Goal: Task Accomplishment & Management: Use online tool/utility

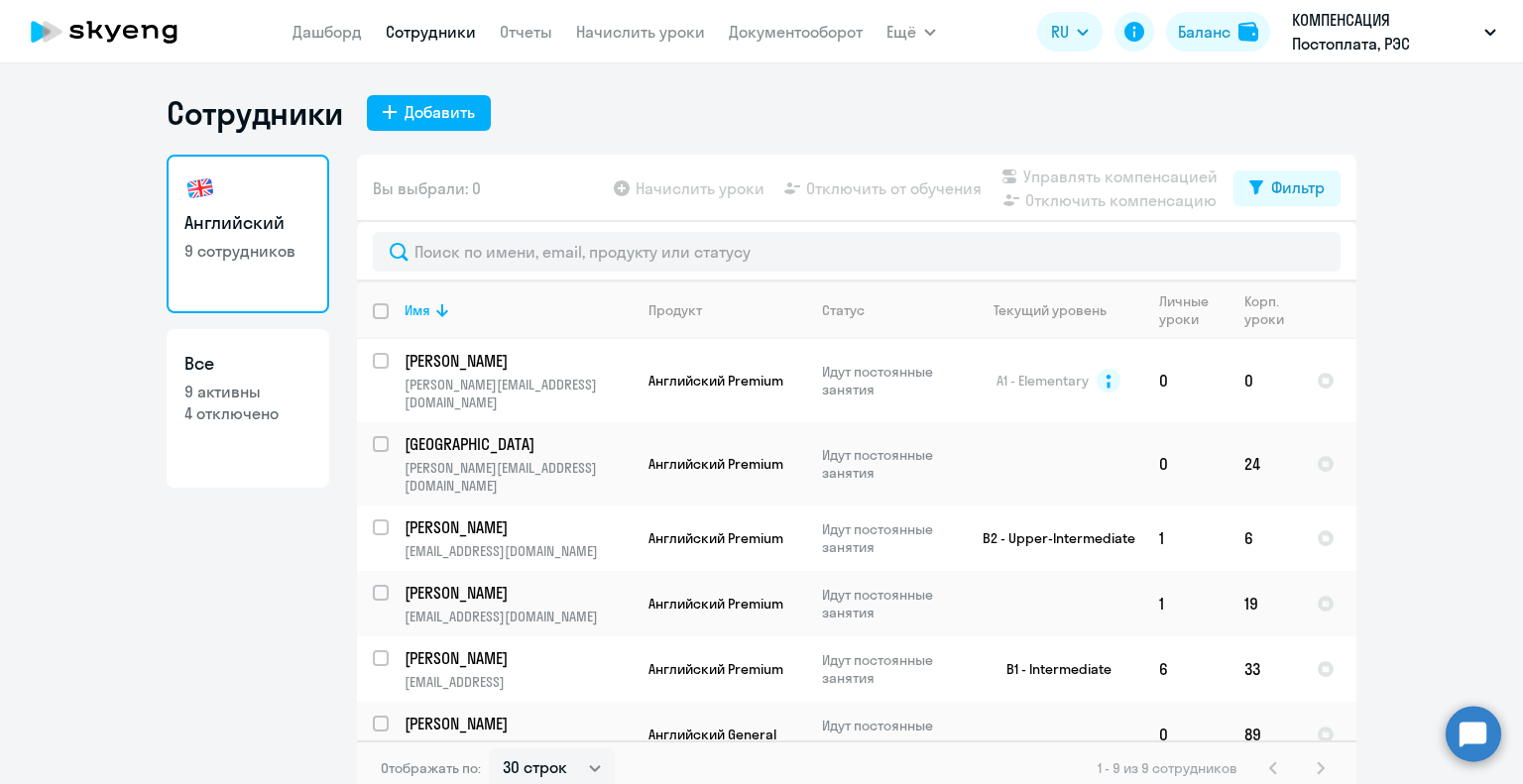
select select "30"
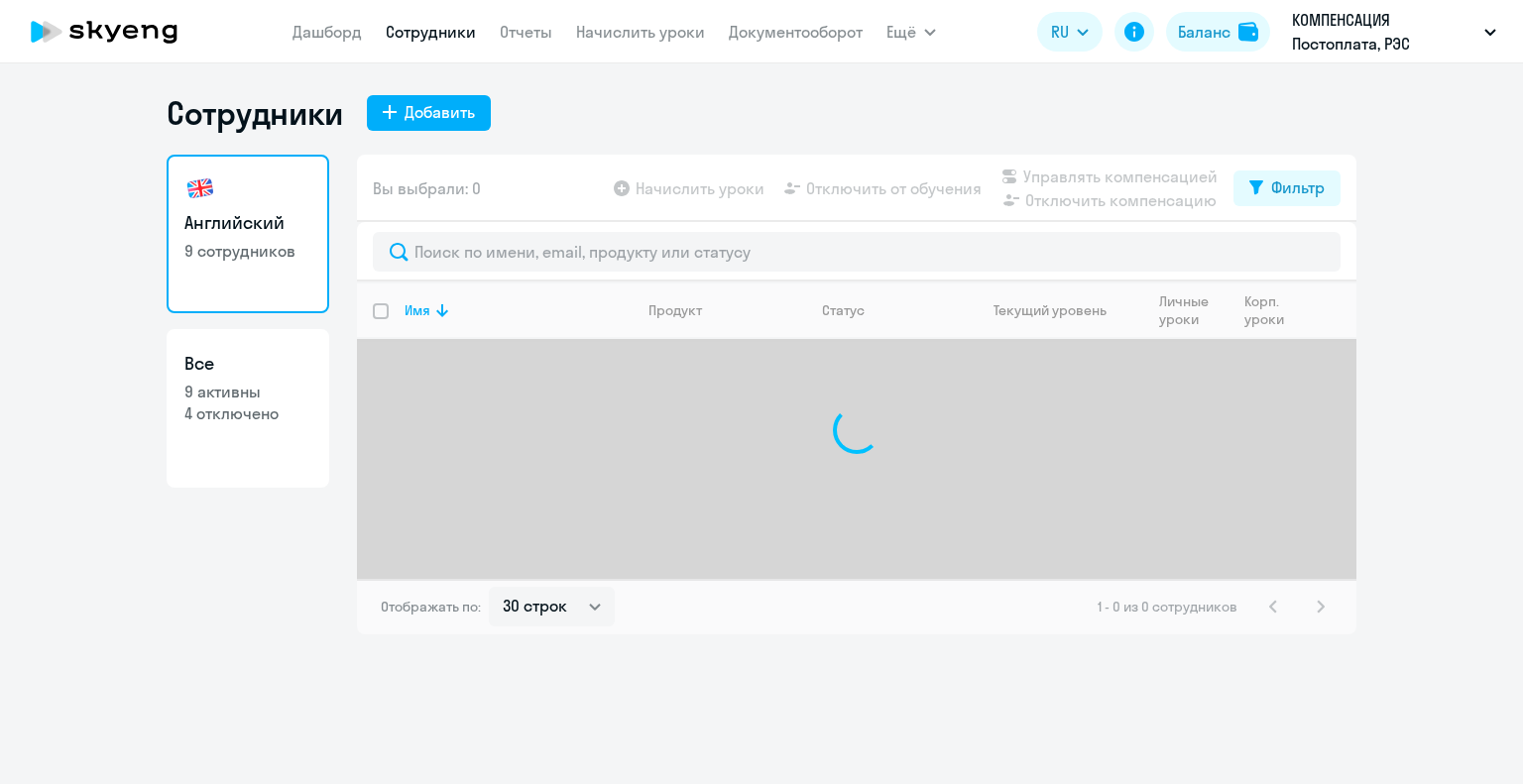
select select "30"
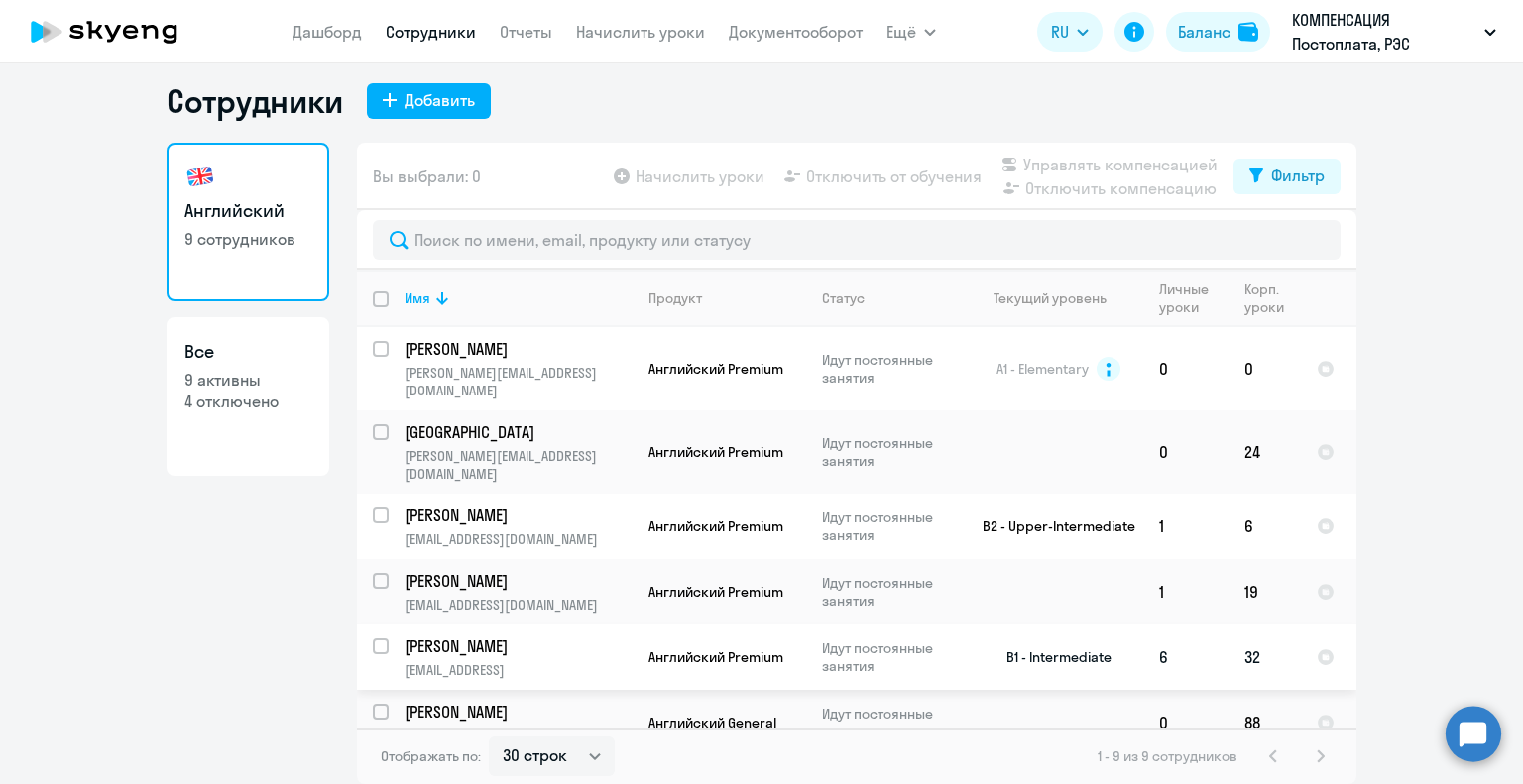
scroll to position [191, 0]
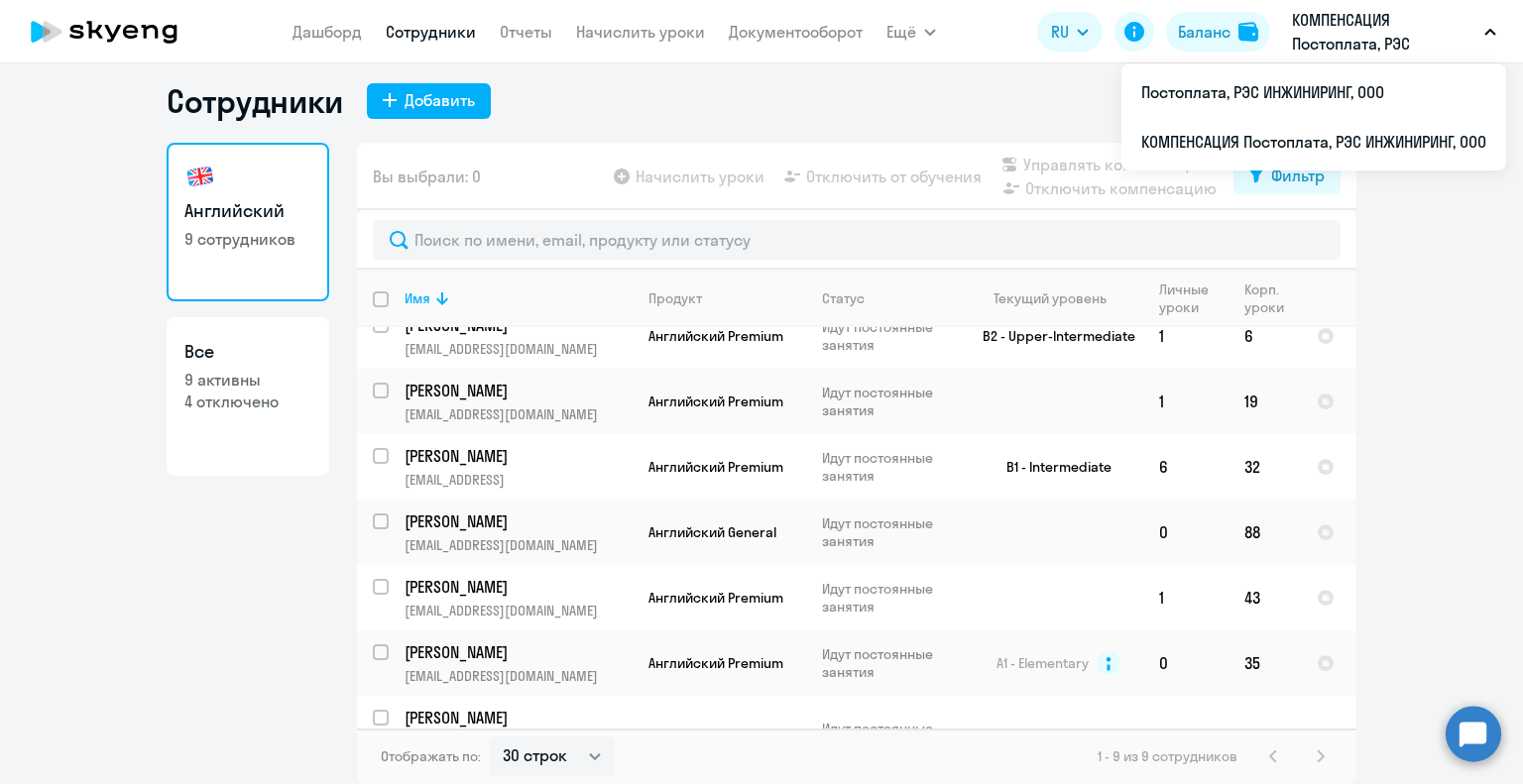
click at [1495, 27] on button "КОМПЕНСАЦИЯ Постоплата, РЭС ИНЖИНИРИНГ, ООО" at bounding box center [1394, 32] width 224 height 48
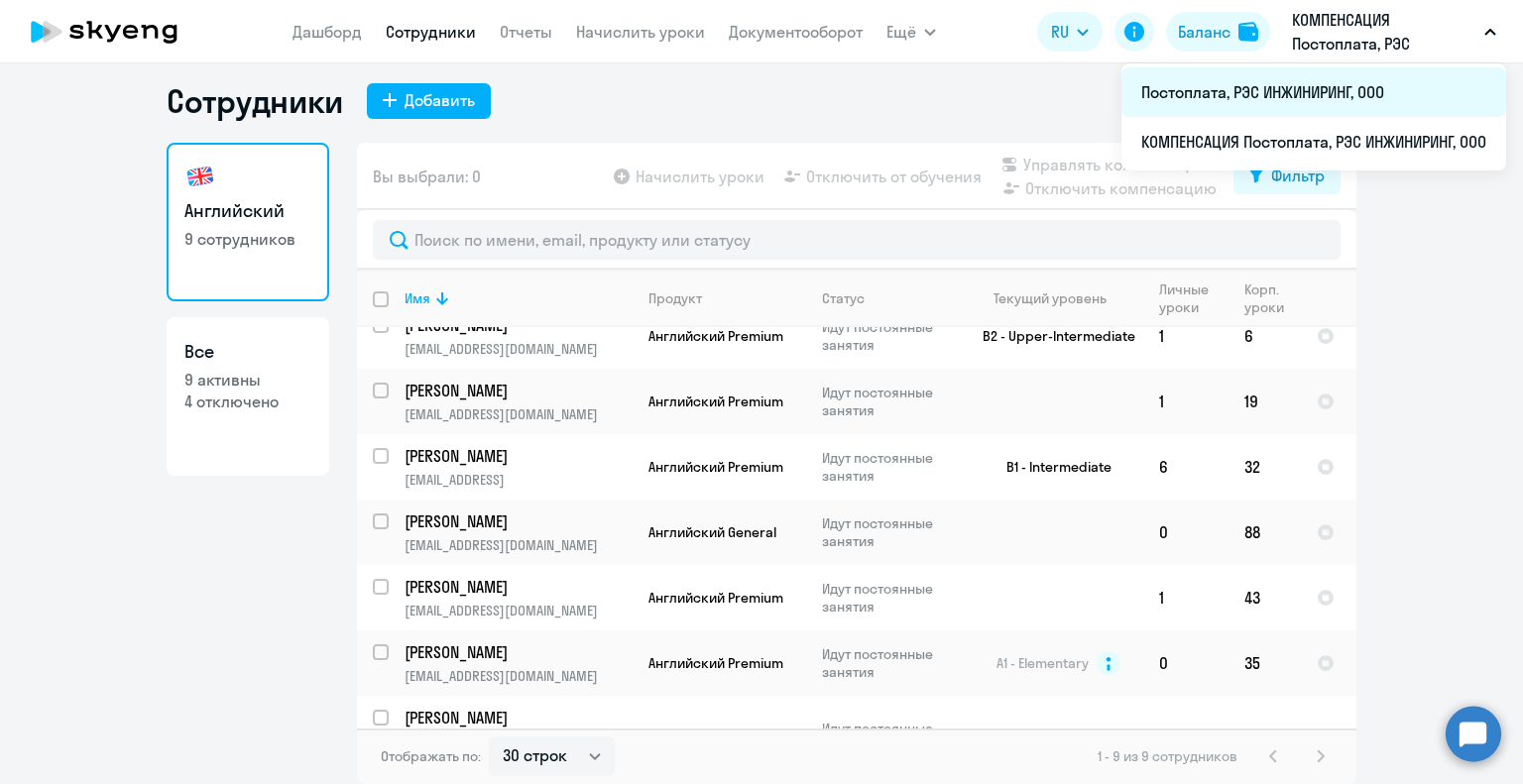
click at [1264, 95] on li "Постоплата, РЭС ИНЖИНИРИНГ, ООО" at bounding box center [1315, 92] width 385 height 50
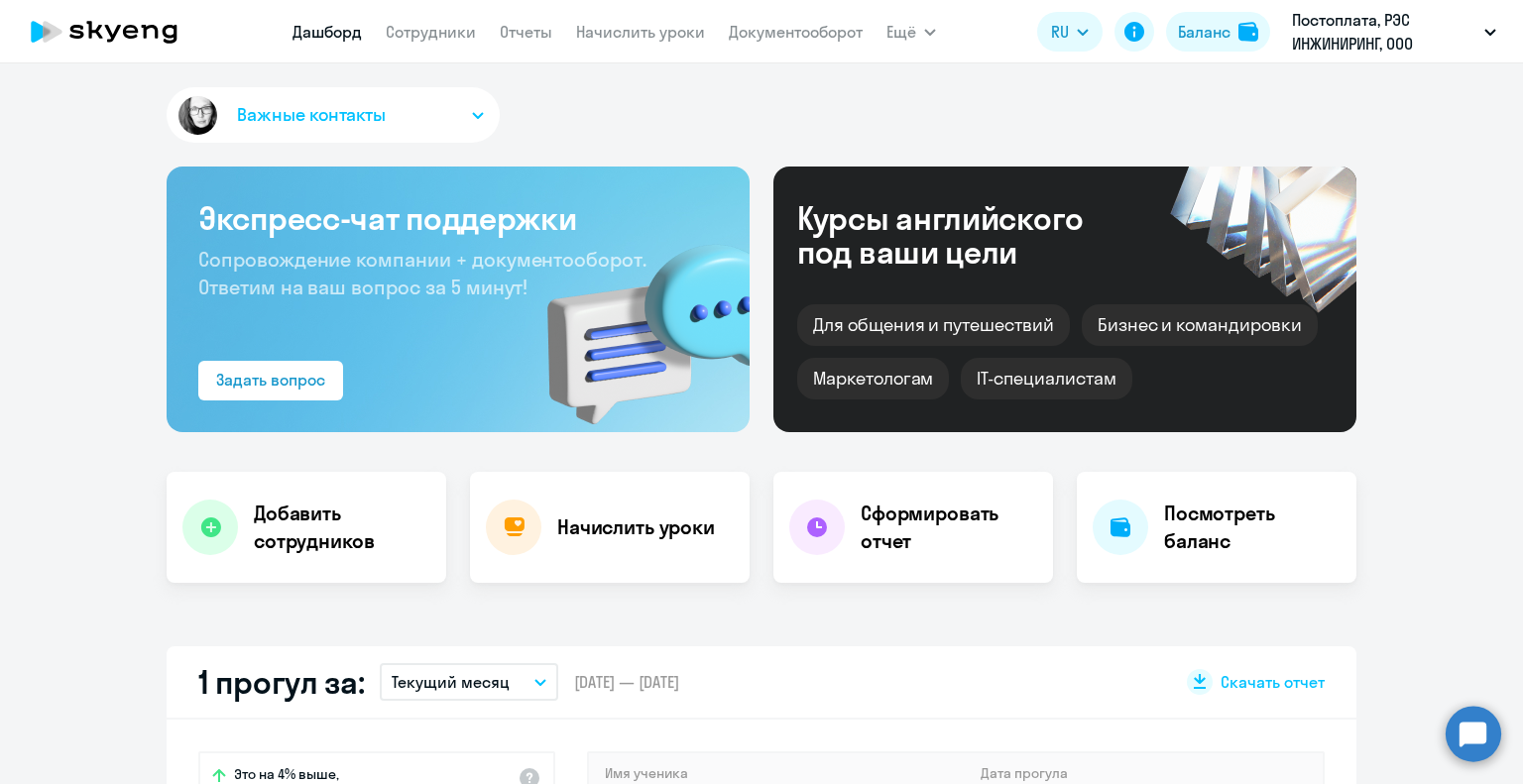
click at [421, 45] on nav "[PERSON_NAME] Отчеты Начислить уроки Документооборот" at bounding box center [578, 32] width 570 height 40
select select "30"
click at [430, 32] on link "Сотрудники" at bounding box center [431, 32] width 90 height 20
select select "30"
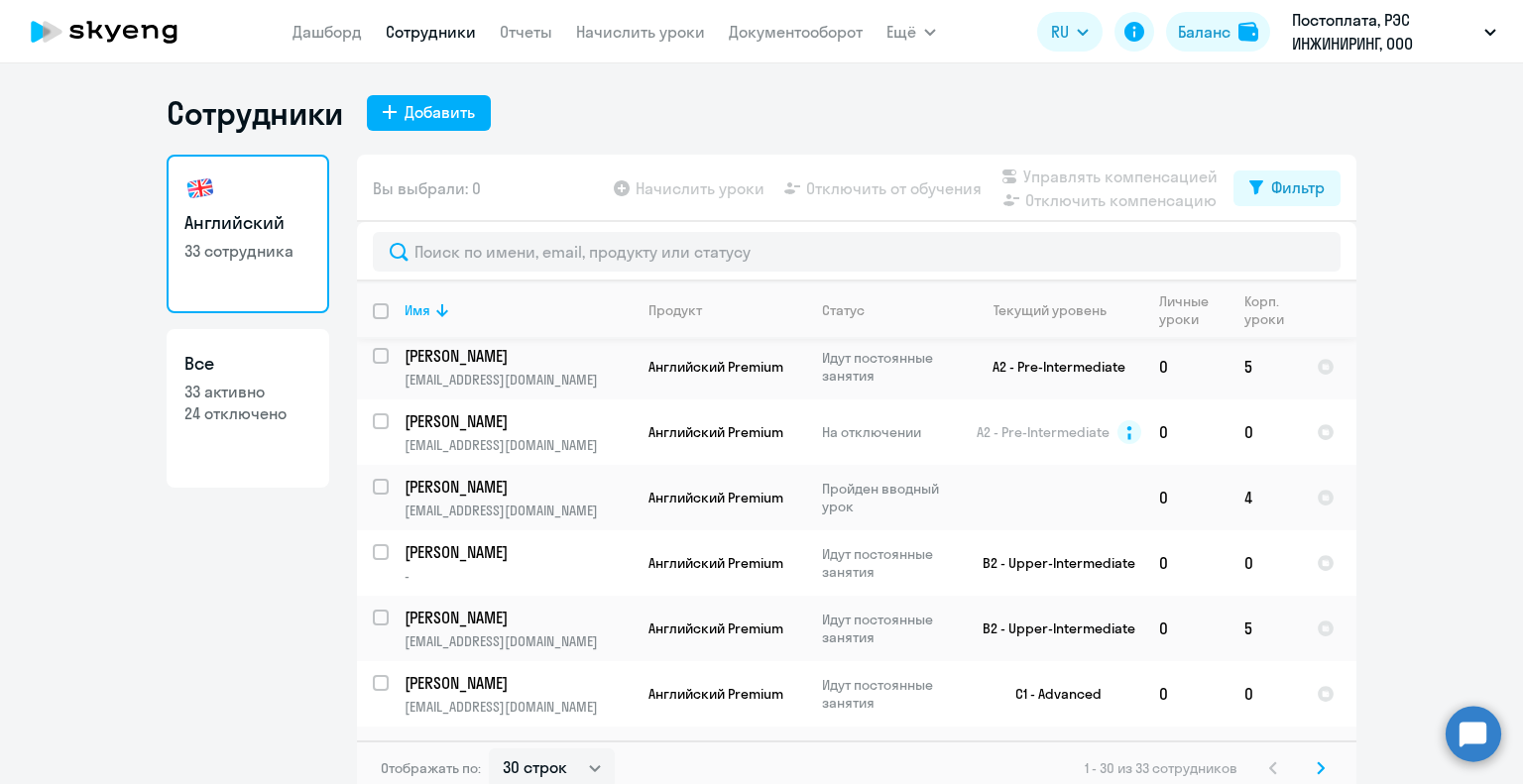
scroll to position [694, 0]
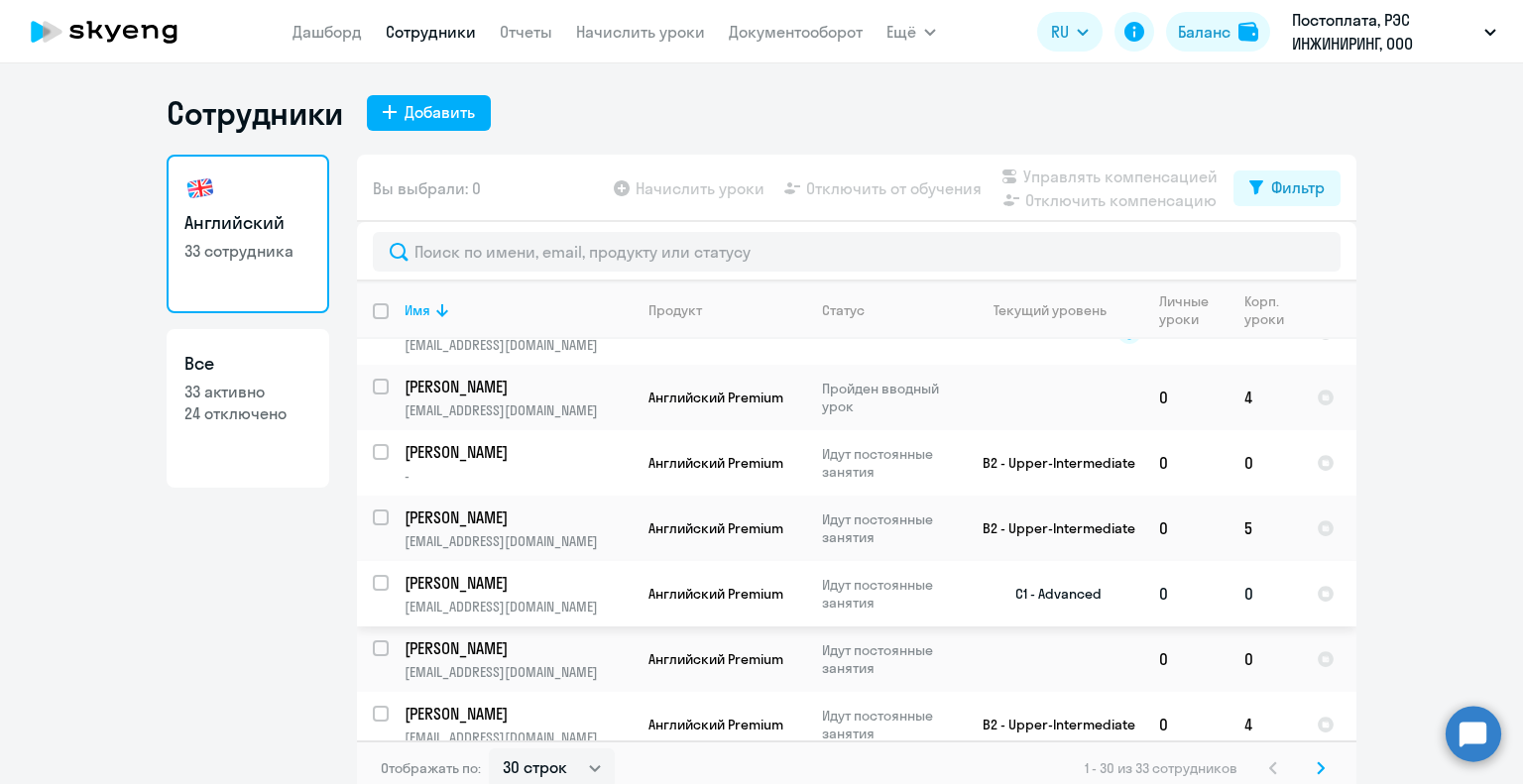
click at [375, 579] on div at bounding box center [382, 583] width 48 height 48
checkbox input "true"
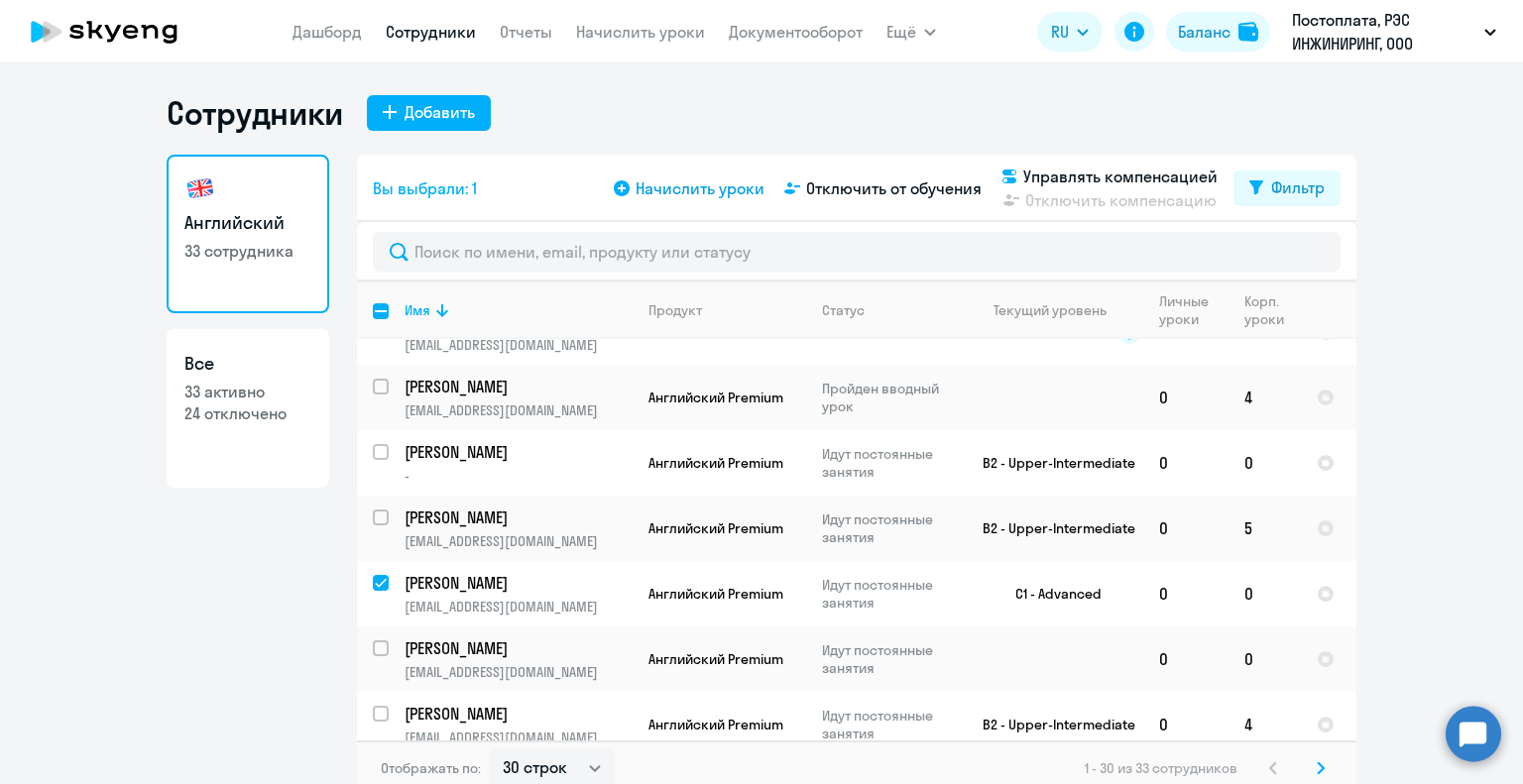
click at [707, 187] on span "Начислить уроки" at bounding box center [700, 189] width 129 height 24
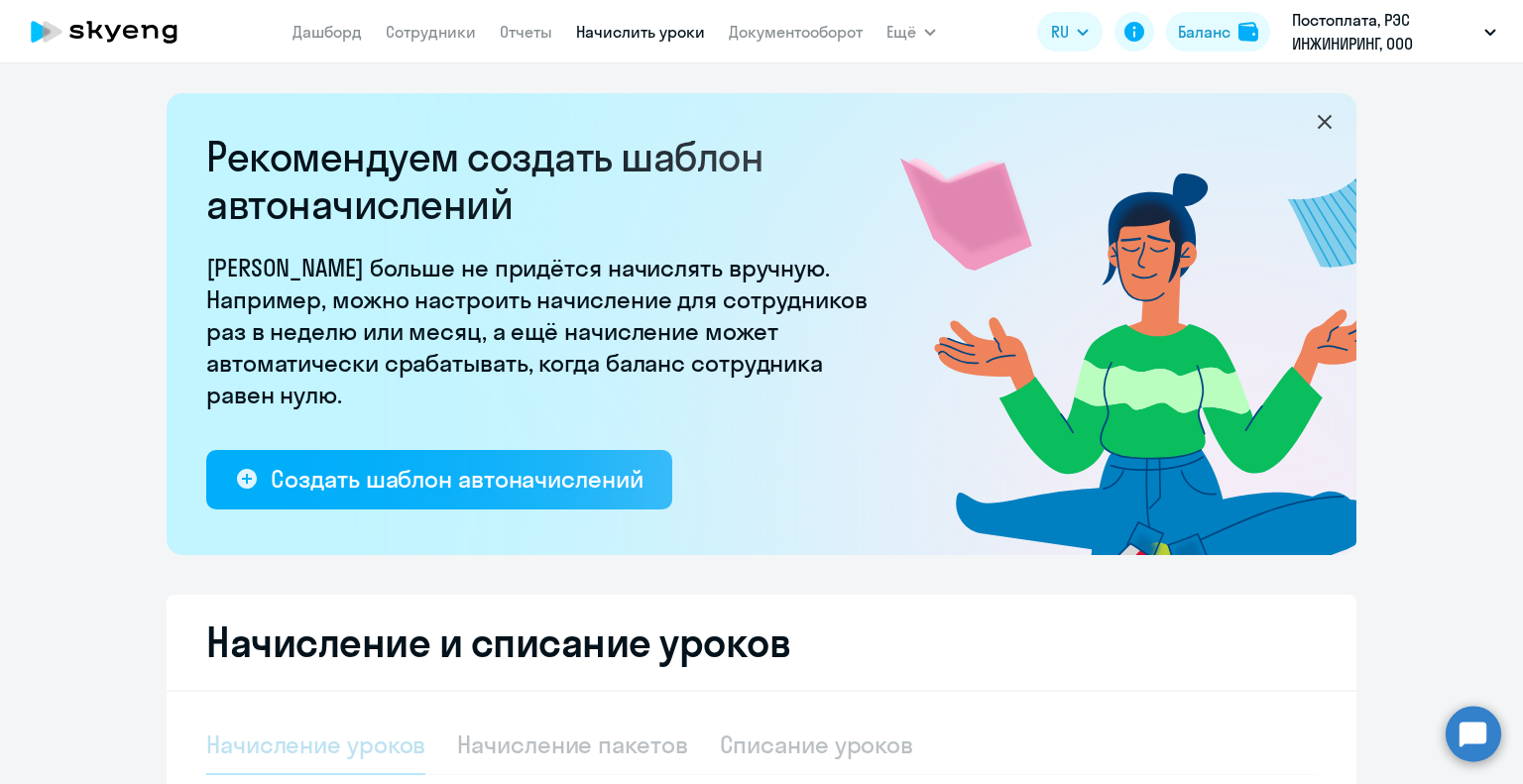
select select "10"
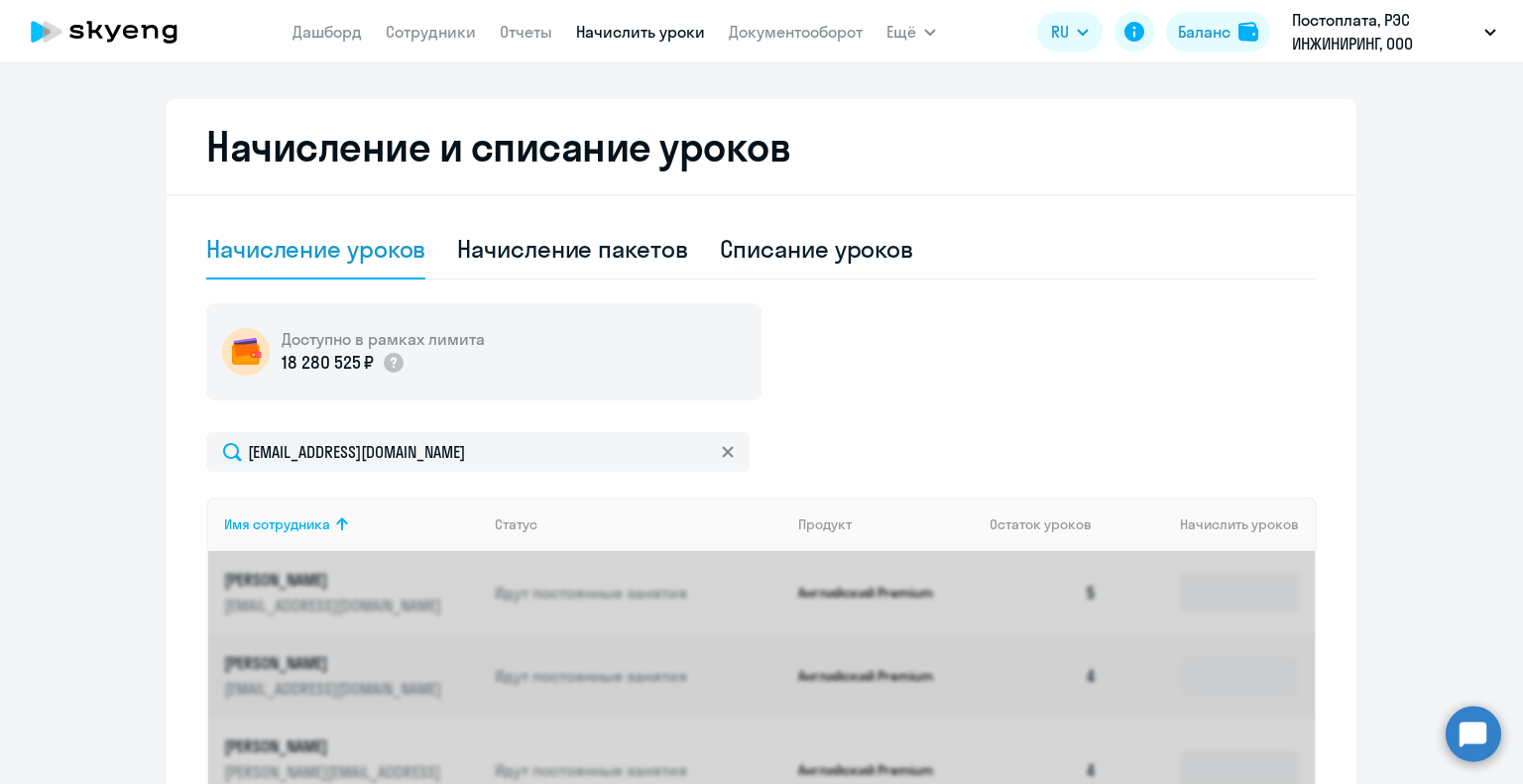
scroll to position [673, 0]
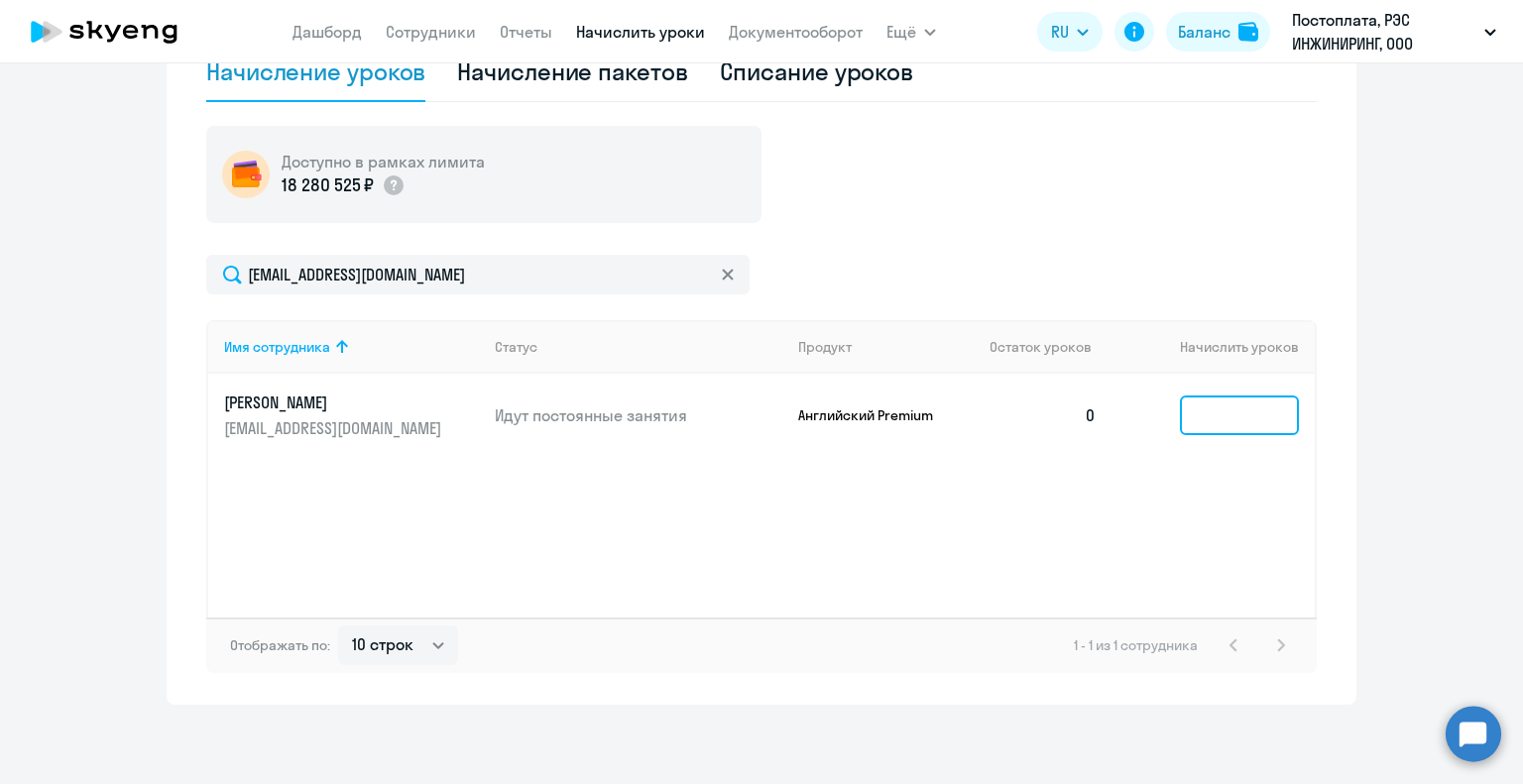
click at [1205, 407] on input at bounding box center [1239, 415] width 119 height 40
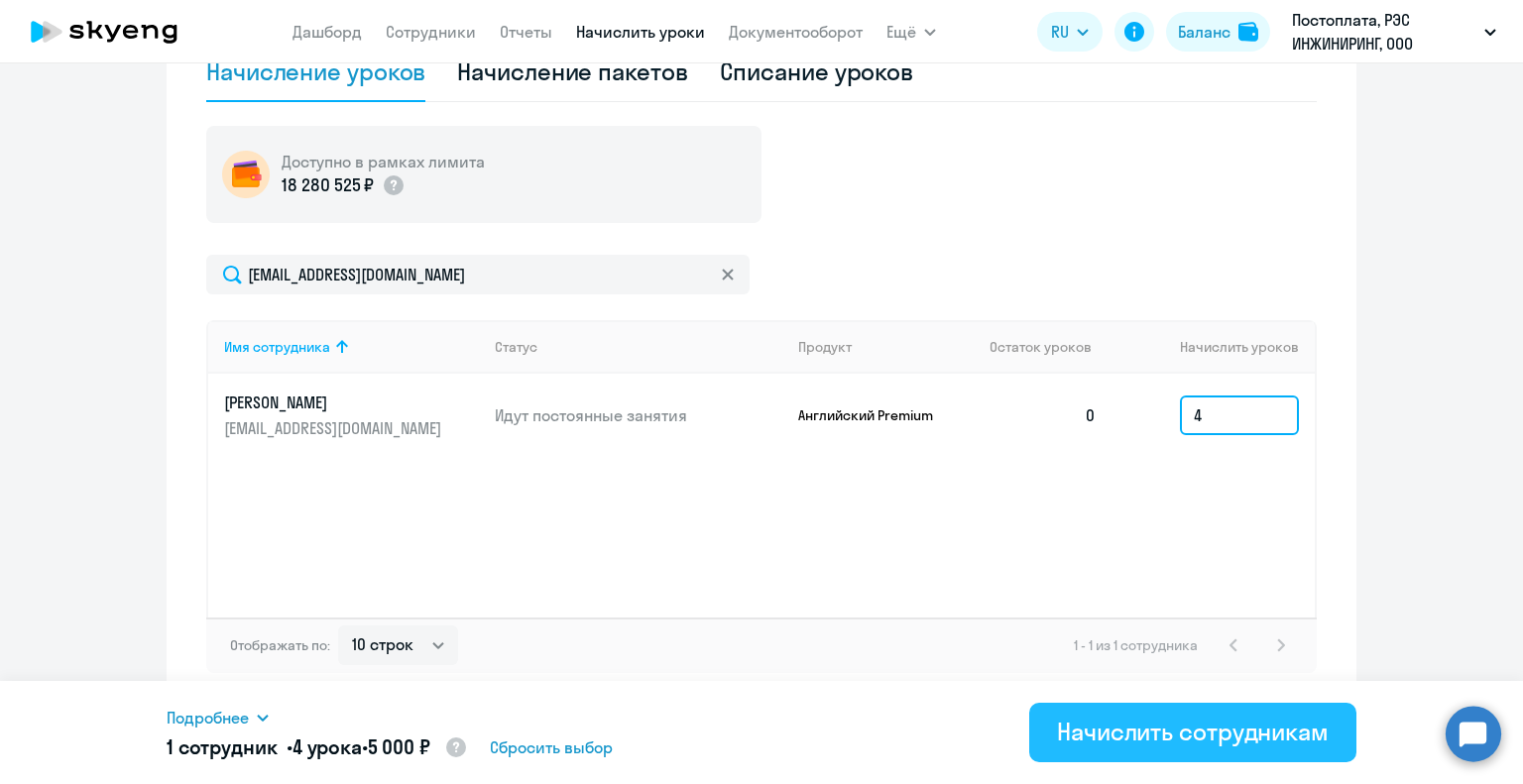
type input "4"
click at [1229, 740] on div "Начислить сотрудникам" at bounding box center [1193, 731] width 272 height 32
